Goal: Task Accomplishment & Management: Manage account settings

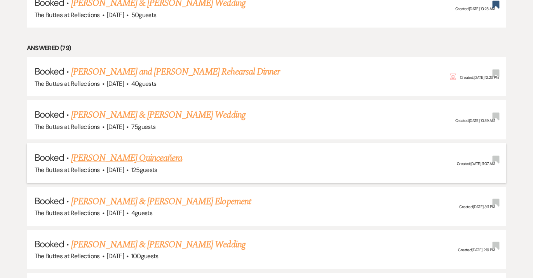
scroll to position [745, 0]
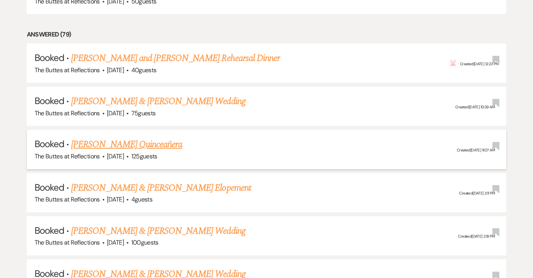
click at [138, 138] on link "[PERSON_NAME] Quinceañera" at bounding box center [126, 145] width 111 height 14
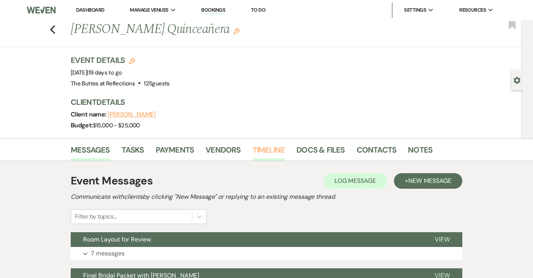
click at [264, 146] on link "Timeline" at bounding box center [269, 152] width 33 height 17
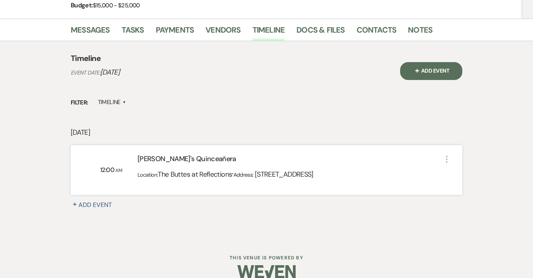
scroll to position [124, 0]
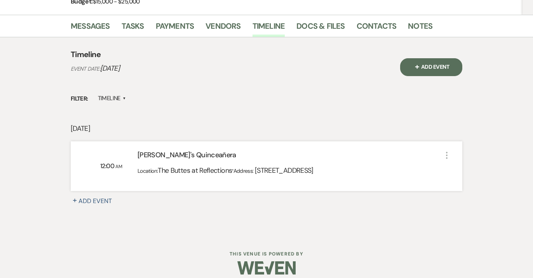
click at [112, 98] on label "Timeline ▲" at bounding box center [112, 98] width 28 height 10
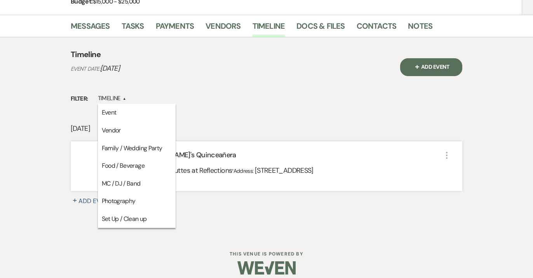
click at [203, 95] on div "Filter: Timeline ▲ Event Vendor Family / Wedding Party Food / Beverage MC / DJ …" at bounding box center [267, 98] width 392 height 10
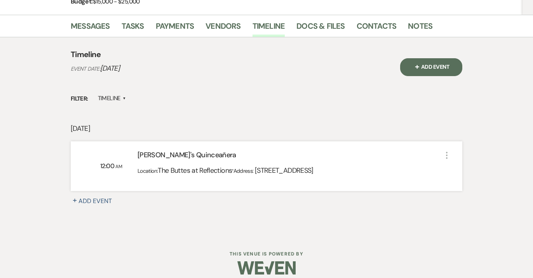
click at [202, 177] on div "Location: The Buttes at Reflections · Address: [STREET_ADDRESS]" at bounding box center [290, 173] width 305 height 19
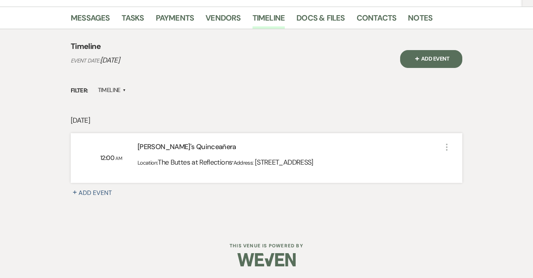
scroll to position [131, 0]
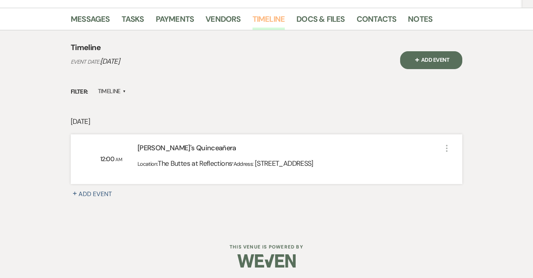
click at [272, 19] on link "Timeline" at bounding box center [269, 21] width 33 height 17
click at [299, 20] on link "Docs & Files" at bounding box center [321, 21] width 48 height 17
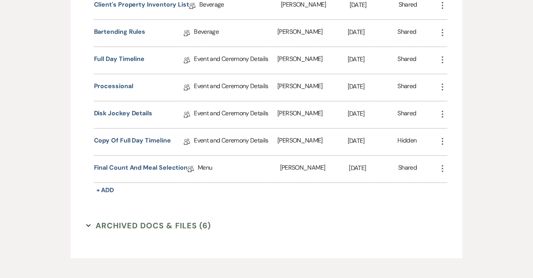
scroll to position [428, 0]
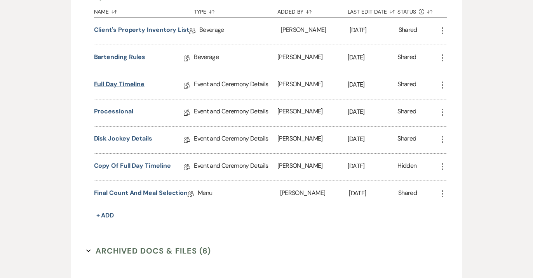
click at [124, 82] on link "Full Day Timeline" at bounding box center [119, 86] width 51 height 12
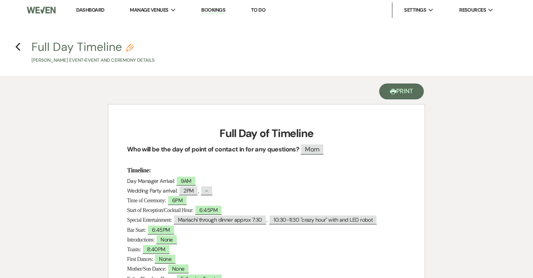
click at [400, 91] on button "Printer Print" at bounding box center [401, 92] width 45 height 16
click at [21, 46] on h4 "Previous Full Day Timeline Pencil [PERSON_NAME] Event • Event and Ceremony Deta…" at bounding box center [266, 51] width 533 height 25
click at [17, 47] on use "button" at bounding box center [17, 47] width 5 height 9
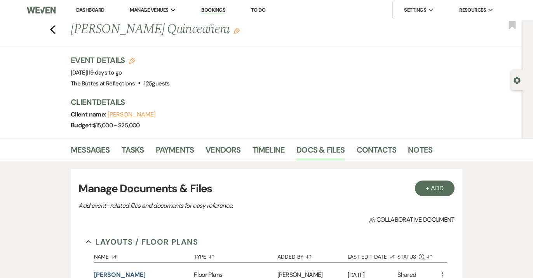
scroll to position [428, 0]
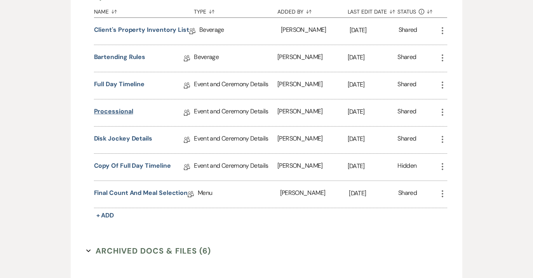
click at [127, 109] on link "Processional" at bounding box center [113, 113] width 39 height 12
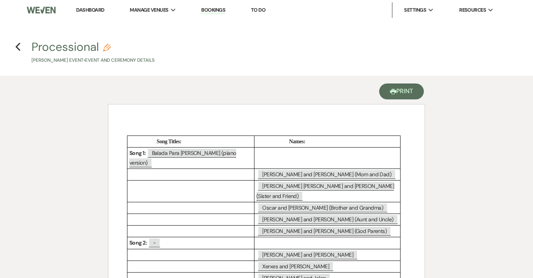
click at [410, 92] on button "Printer Print" at bounding box center [401, 92] width 45 height 16
click at [17, 49] on use "button" at bounding box center [17, 47] width 5 height 9
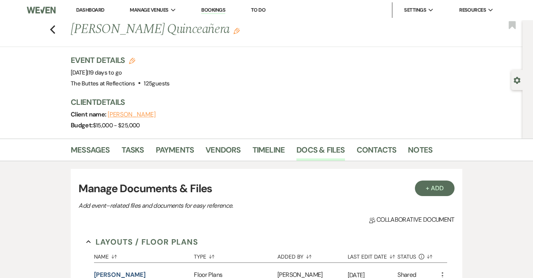
scroll to position [428, 0]
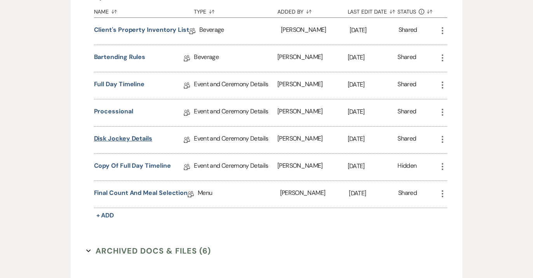
click at [131, 136] on link "Disk Jockey Details" at bounding box center [123, 140] width 58 height 12
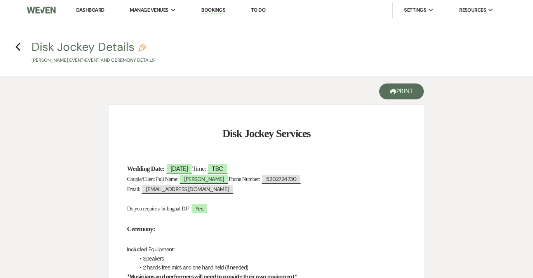
click at [406, 94] on button "Printer Print" at bounding box center [401, 92] width 45 height 16
